Goal: Transaction & Acquisition: Purchase product/service

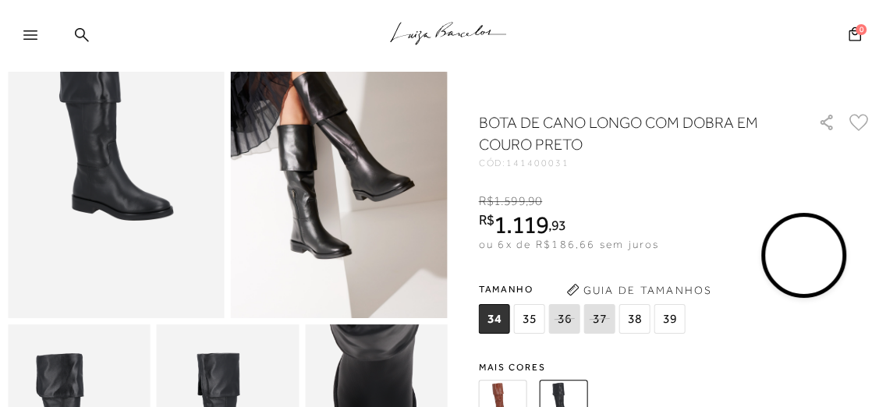
click at [508, 389] on img at bounding box center [503, 404] width 48 height 48
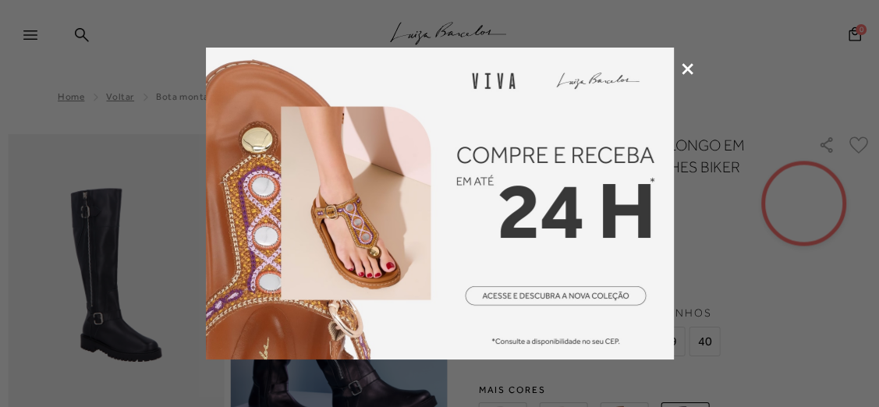
click at [685, 75] on div at bounding box center [439, 203] width 879 height 407
click at [690, 65] on icon at bounding box center [687, 69] width 12 height 12
